Goal: Complete application form

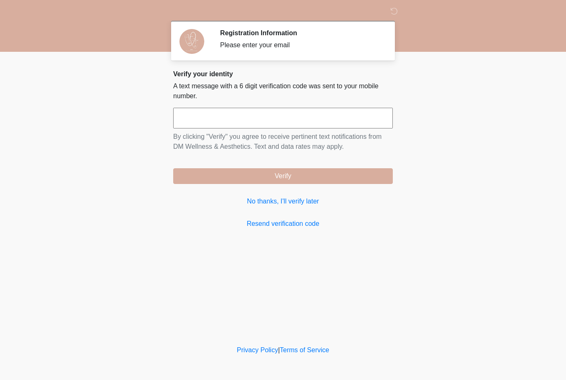
click at [363, 120] on input "text" at bounding box center [283, 118] width 220 height 21
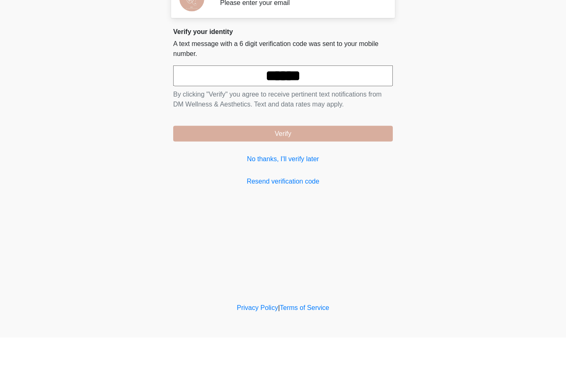
type input "******"
click at [352, 168] on button "Verify" at bounding box center [283, 176] width 220 height 16
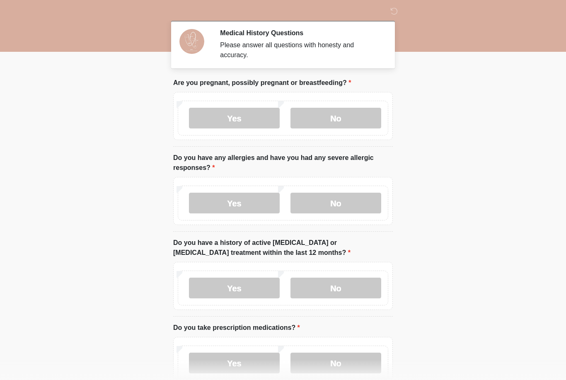
click at [331, 114] on label "No" at bounding box center [336, 118] width 91 height 21
click at [346, 199] on label "No" at bounding box center [336, 203] width 91 height 21
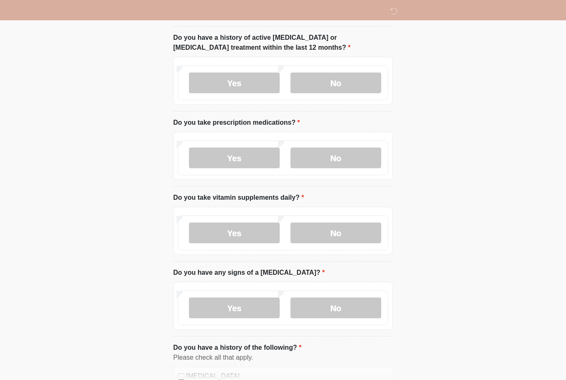
click at [343, 83] on label "No" at bounding box center [336, 83] width 91 height 21
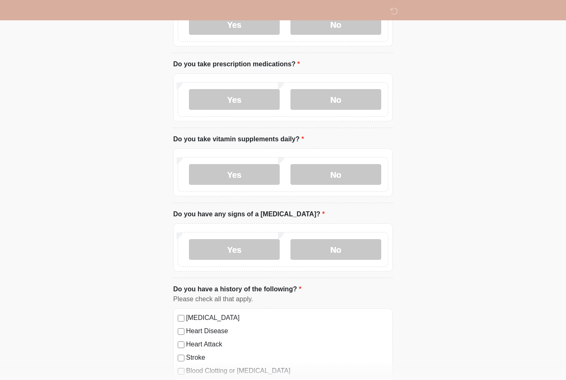
scroll to position [264, 0]
click at [260, 171] on label "Yes" at bounding box center [234, 174] width 91 height 21
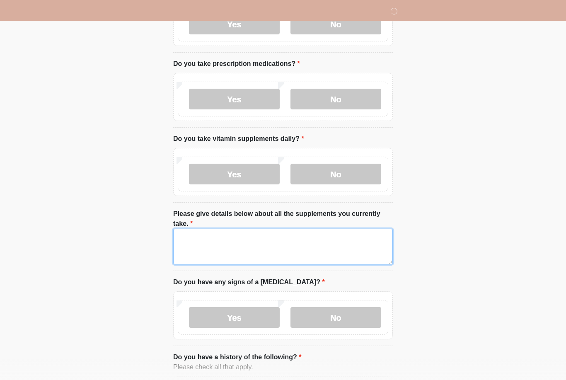
click at [281, 241] on textarea "Please give details below about all the supplements you currently take." at bounding box center [283, 247] width 220 height 36
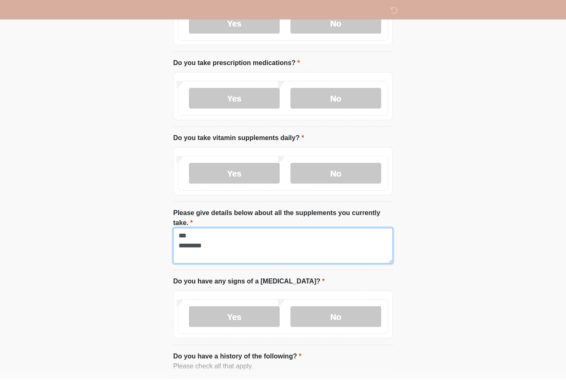
type textarea "*** *********"
click at [260, 94] on label "Yes" at bounding box center [234, 99] width 91 height 21
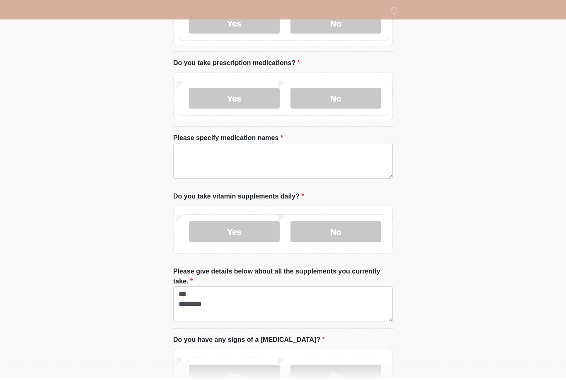
scroll to position [265, 0]
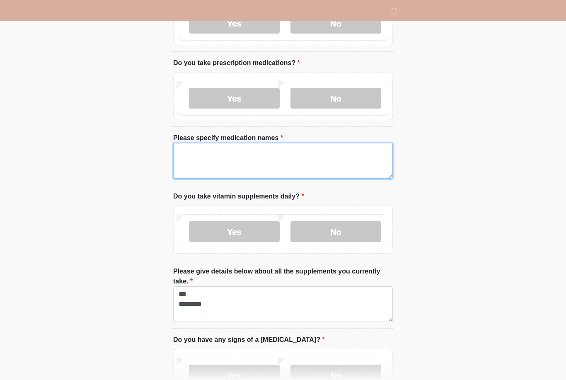
click at [253, 154] on textarea "Please specify medication names" at bounding box center [283, 161] width 220 height 36
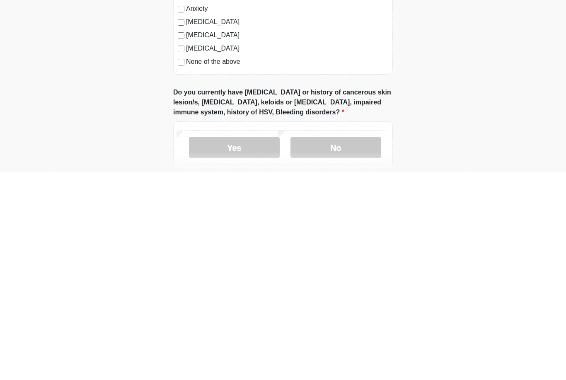
scroll to position [653, 0]
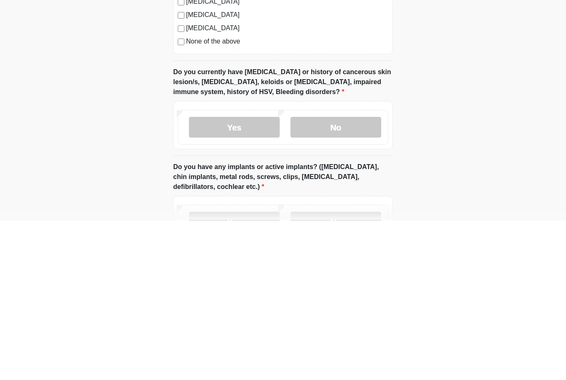
type textarea "**********"
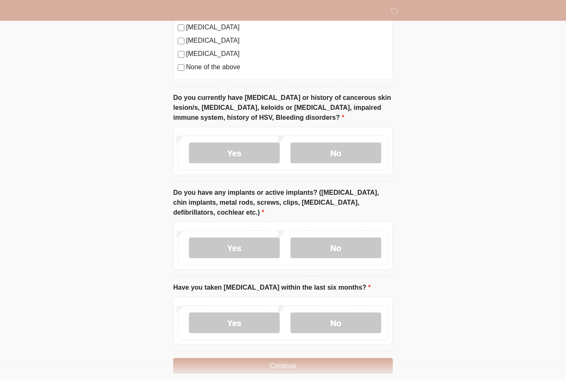
scroll to position [786, 0]
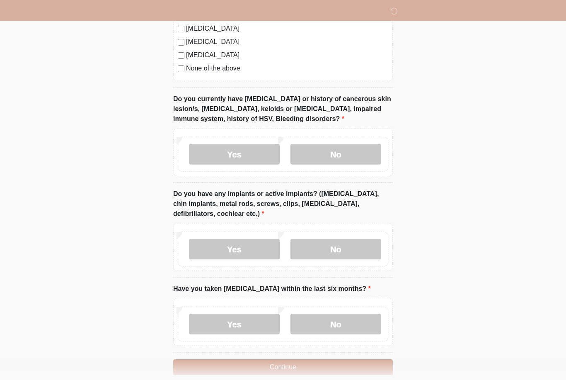
click at [349, 148] on label "No" at bounding box center [336, 154] width 91 height 21
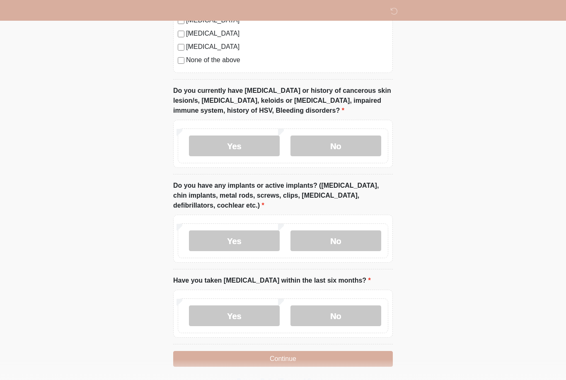
scroll to position [797, 0]
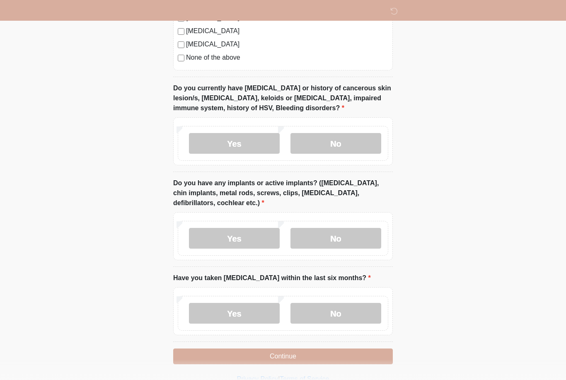
click at [256, 239] on label "Yes" at bounding box center [234, 238] width 91 height 21
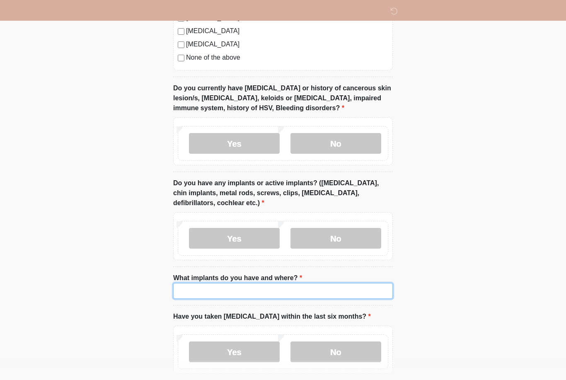
click at [243, 292] on input "What implants do you have and where?" at bounding box center [283, 291] width 220 height 16
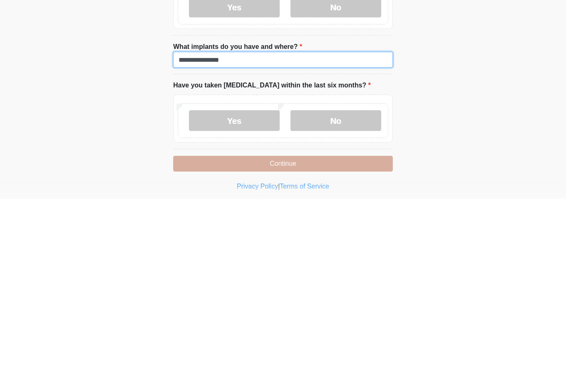
scroll to position [862, 0]
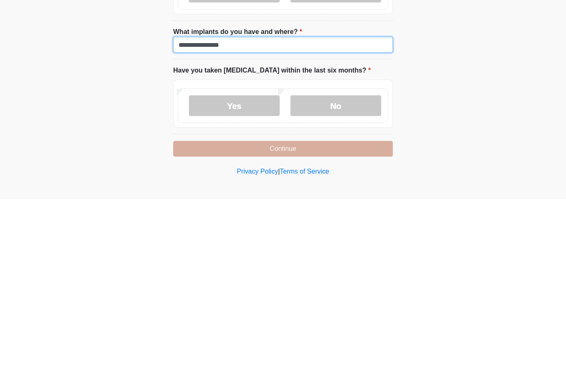
type input "**********"
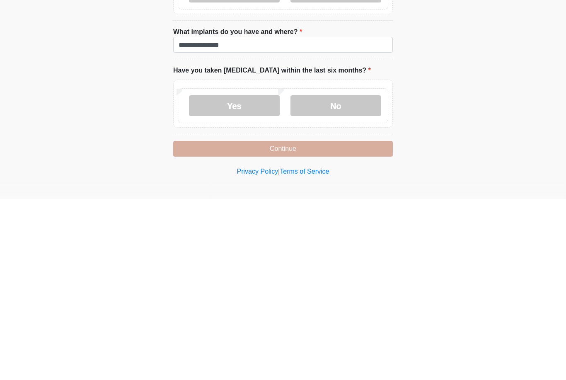
click at [347, 277] on label "No" at bounding box center [336, 287] width 91 height 21
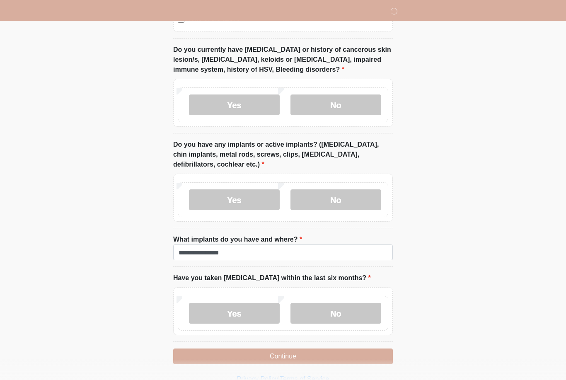
click at [288, 357] on button "Continue" at bounding box center [283, 357] width 220 height 16
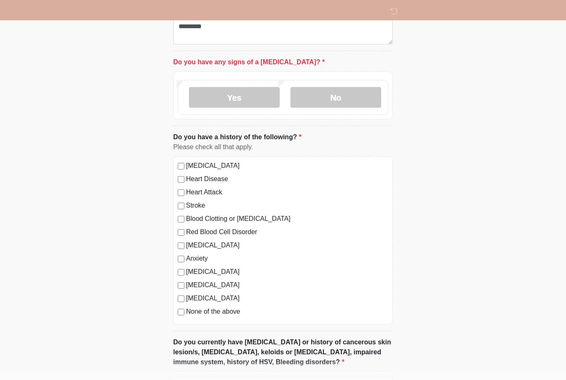
scroll to position [528, 0]
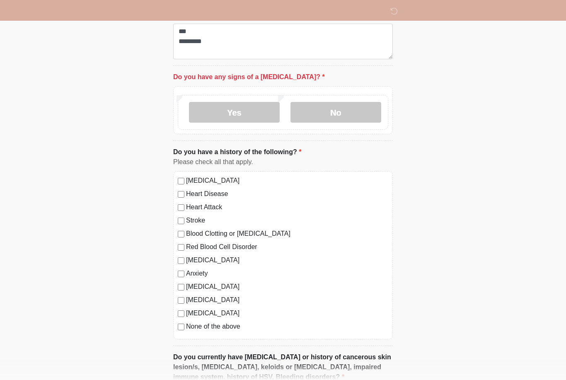
click at [327, 112] on label "No" at bounding box center [336, 112] width 91 height 21
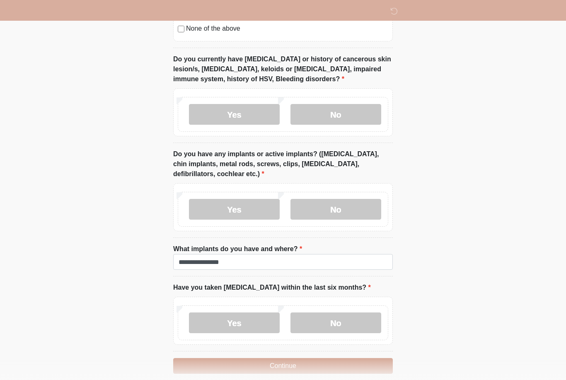
scroll to position [835, 0]
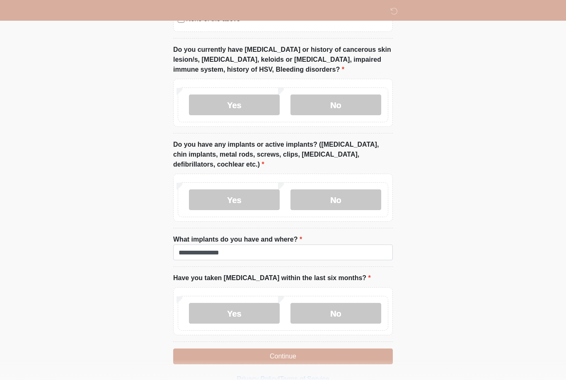
click at [290, 354] on button "Continue" at bounding box center [283, 357] width 220 height 16
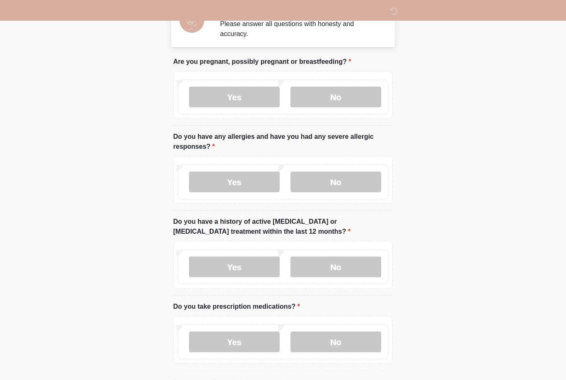
scroll to position [0, 0]
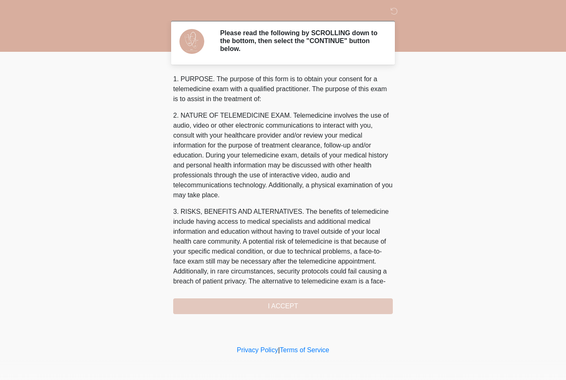
click at [301, 302] on div "1. PURPOSE. The purpose of this form is to obtain your consent for a telemedici…" at bounding box center [283, 194] width 220 height 240
click at [290, 304] on div "1. PURPOSE. The purpose of this form is to obtain your consent for a telemedici…" at bounding box center [283, 194] width 220 height 240
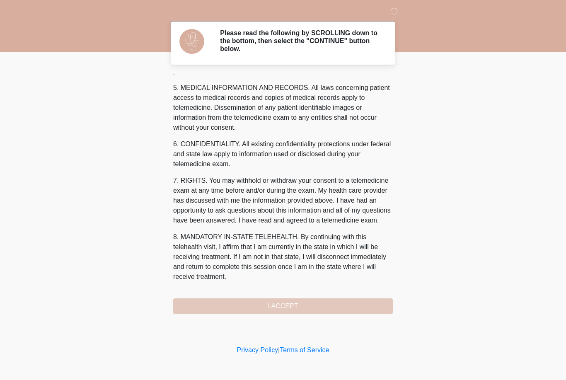
scroll to position [277, 0]
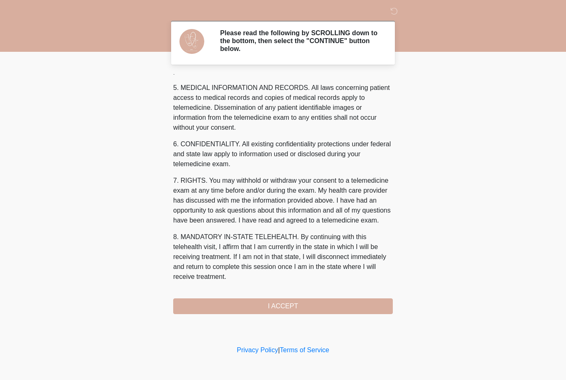
click at [285, 299] on button "I ACCEPT" at bounding box center [283, 306] width 220 height 16
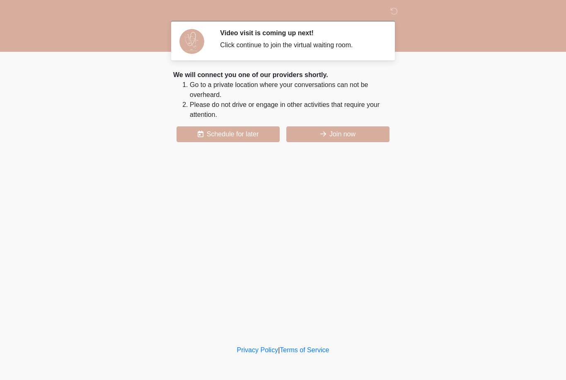
click at [336, 129] on button "Join now" at bounding box center [337, 134] width 103 height 16
